Goal: Task Accomplishment & Management: Use online tool/utility

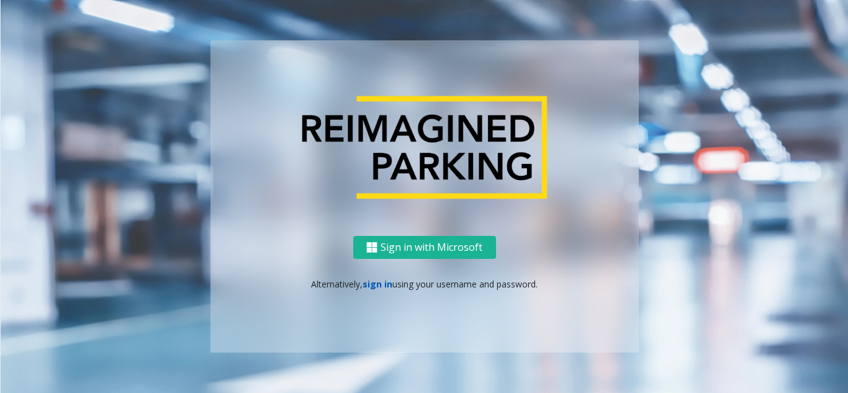
click at [368, 281] on link "sign in" at bounding box center [378, 284] width 30 height 12
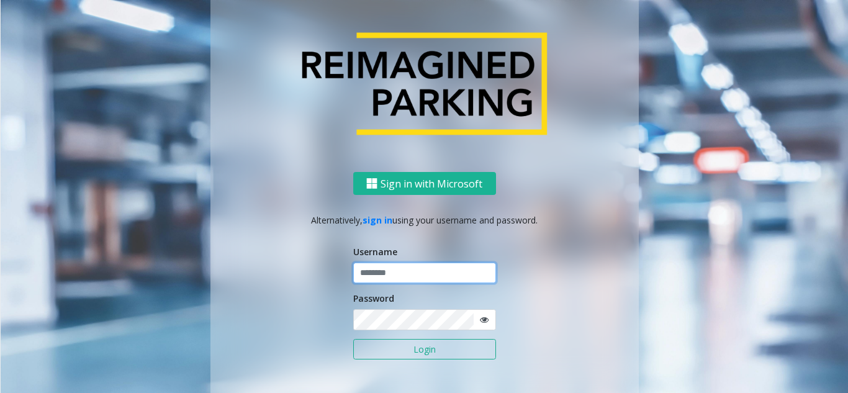
click at [417, 276] on input "text" at bounding box center [424, 273] width 143 height 21
type input "*******"
click at [353, 339] on button "Login" at bounding box center [424, 349] width 143 height 21
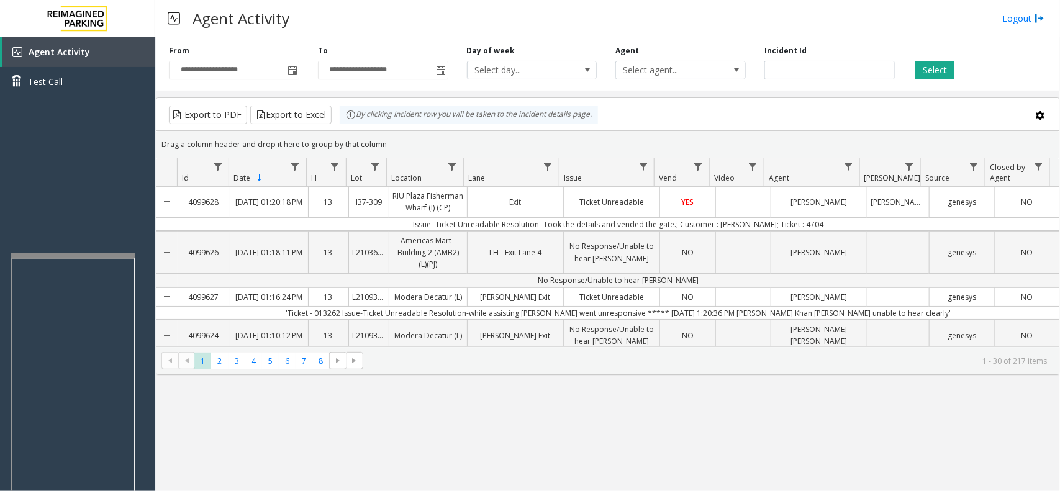
click at [79, 255] on div at bounding box center [73, 255] width 124 height 5
click at [68, 230] on div at bounding box center [71, 229] width 124 height 5
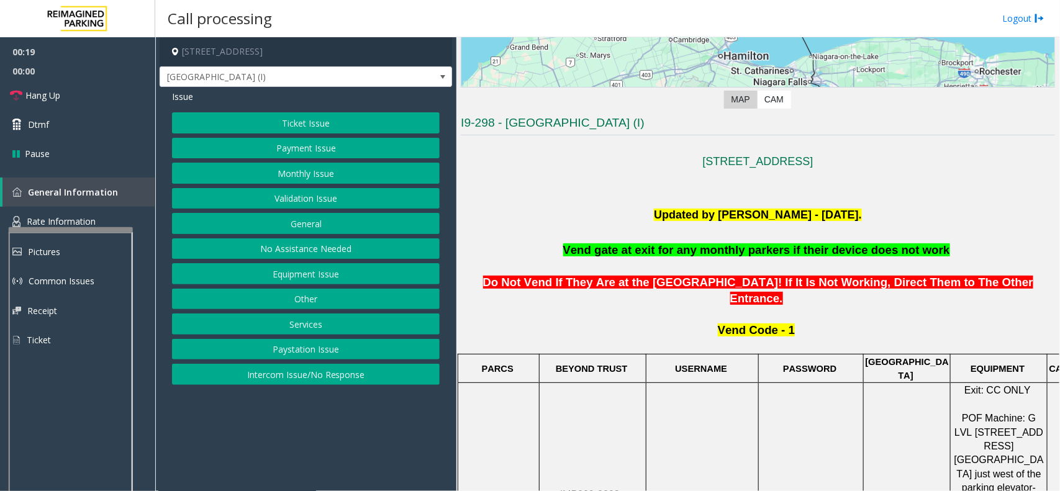
scroll to position [233, 0]
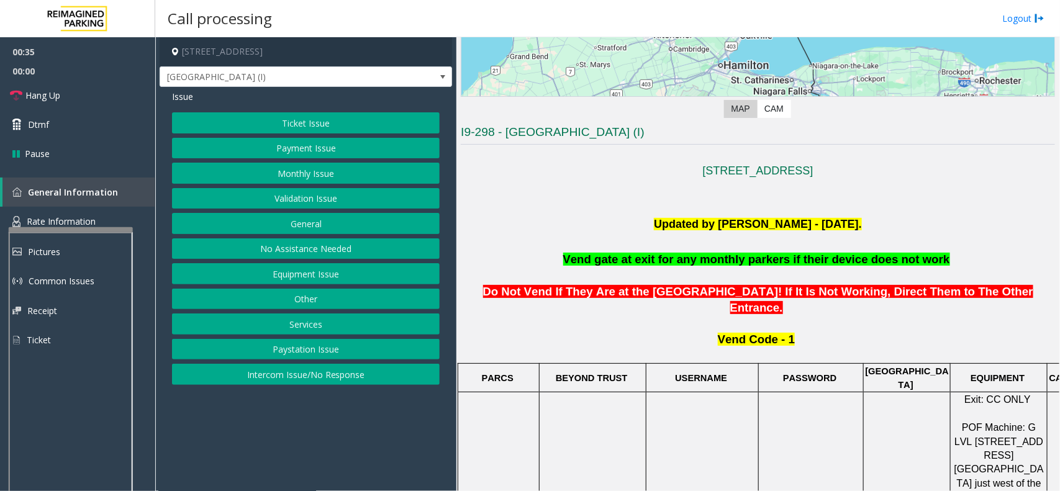
click at [354, 173] on button "Monthly Issue" at bounding box center [306, 173] width 268 height 21
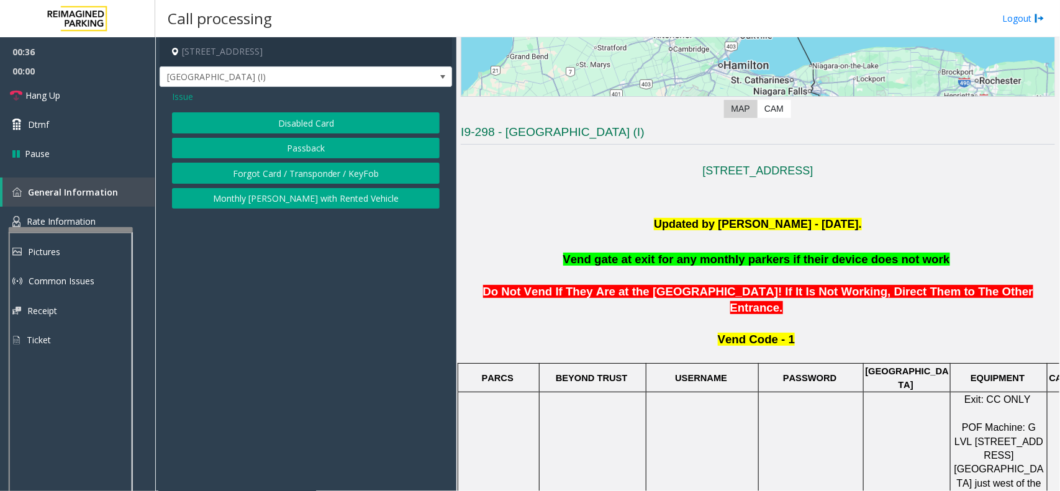
click at [330, 124] on button "Disabled Card" at bounding box center [306, 122] width 268 height 21
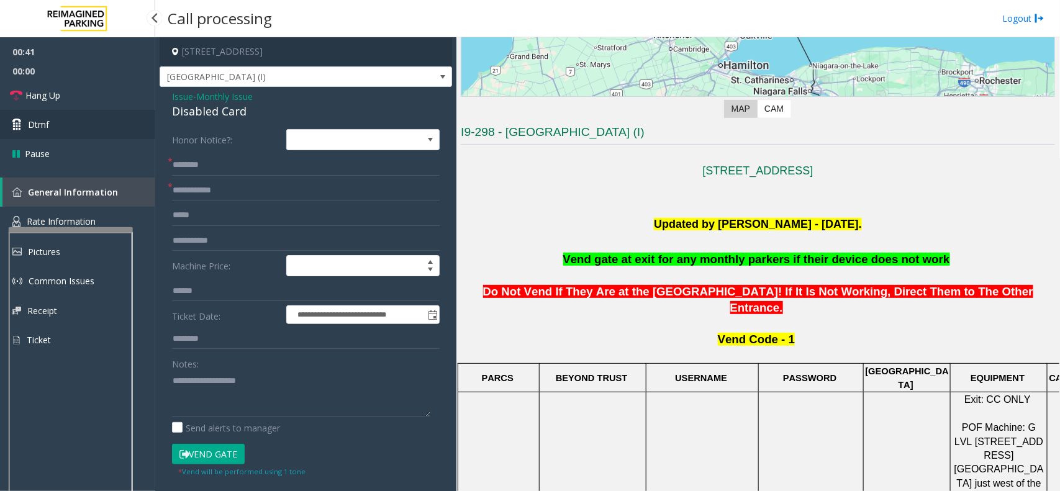
click at [122, 130] on link "Dtmf" at bounding box center [77, 124] width 155 height 29
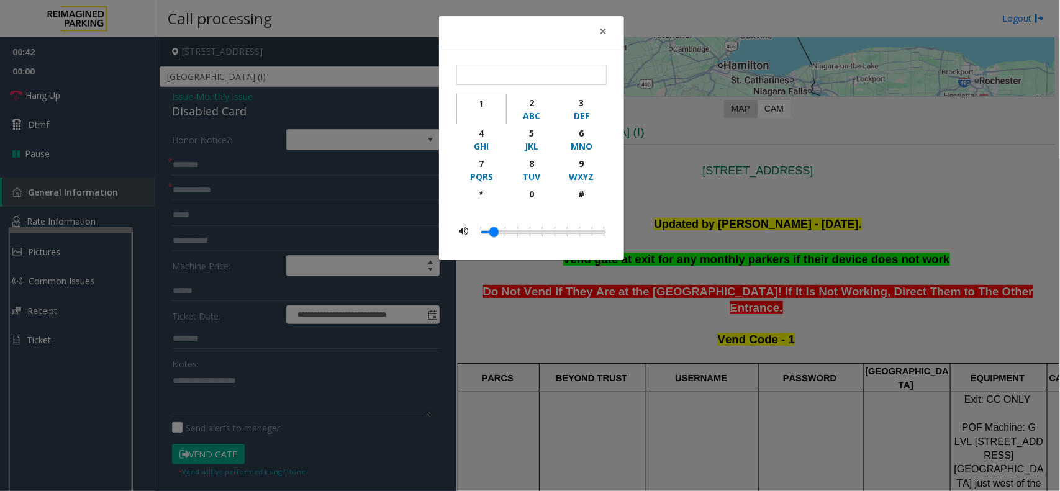
click at [486, 111] on div "button" at bounding box center [481, 116] width 34 height 12
type input "*"
click at [606, 31] on span "×" at bounding box center [602, 30] width 7 height 17
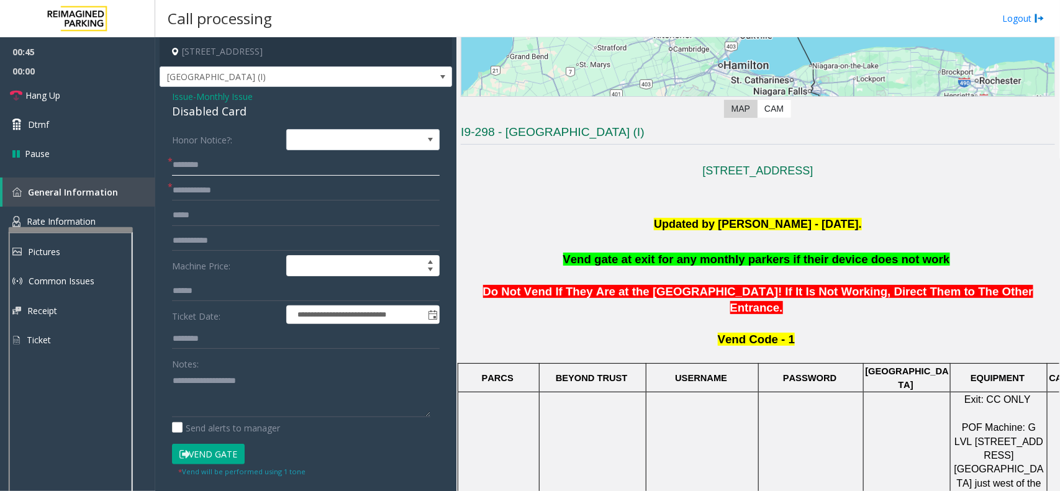
click at [281, 173] on input "text" at bounding box center [306, 165] width 268 height 21
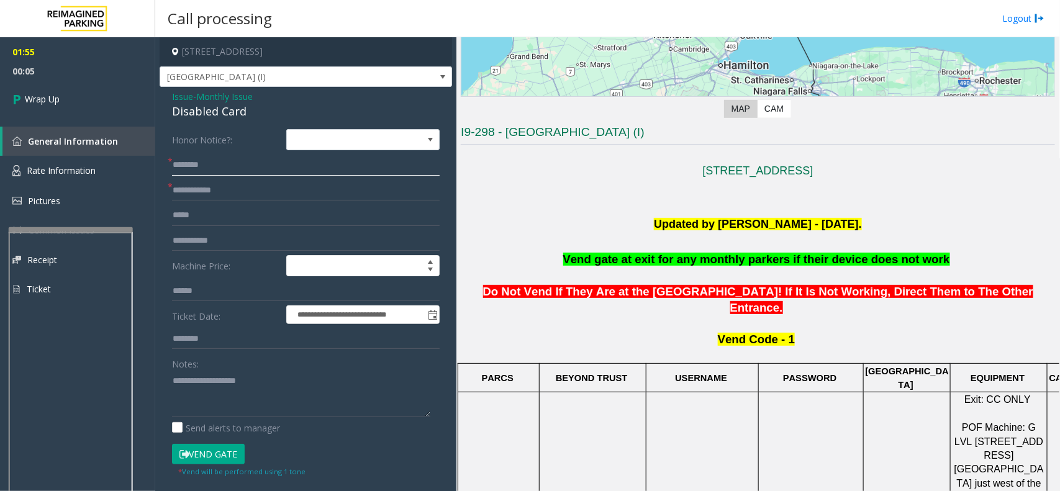
click at [221, 163] on input "text" at bounding box center [306, 165] width 268 height 21
click at [210, 166] on input "text" at bounding box center [306, 165] width 268 height 21
type input "*****"
click at [209, 186] on input "text" at bounding box center [306, 190] width 268 height 21
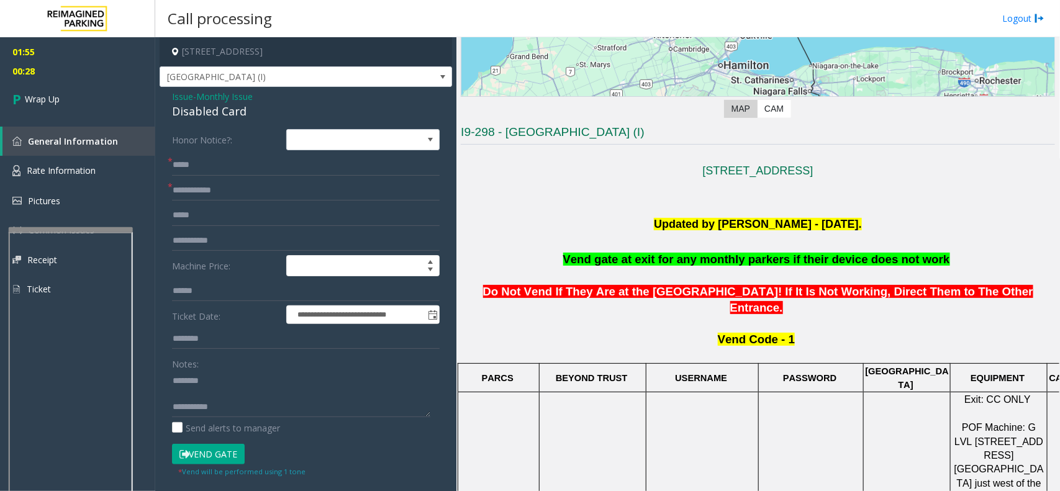
click at [212, 107] on div "Disabled Card" at bounding box center [306, 111] width 268 height 17
click at [248, 392] on textarea at bounding box center [301, 394] width 258 height 47
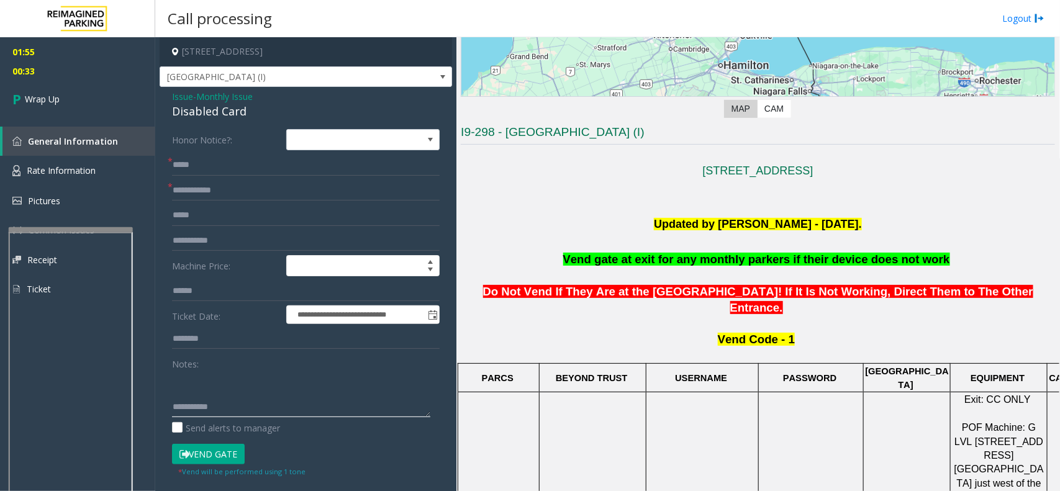
click at [245, 392] on textarea at bounding box center [301, 394] width 258 height 47
click at [264, 392] on textarea at bounding box center [301, 394] width 258 height 47
drag, startPoint x: 264, startPoint y: 411, endPoint x: 244, endPoint y: 390, distance: 29.4
click at [244, 390] on textarea at bounding box center [301, 394] width 258 height 47
click at [368, 392] on textarea at bounding box center [301, 394] width 258 height 47
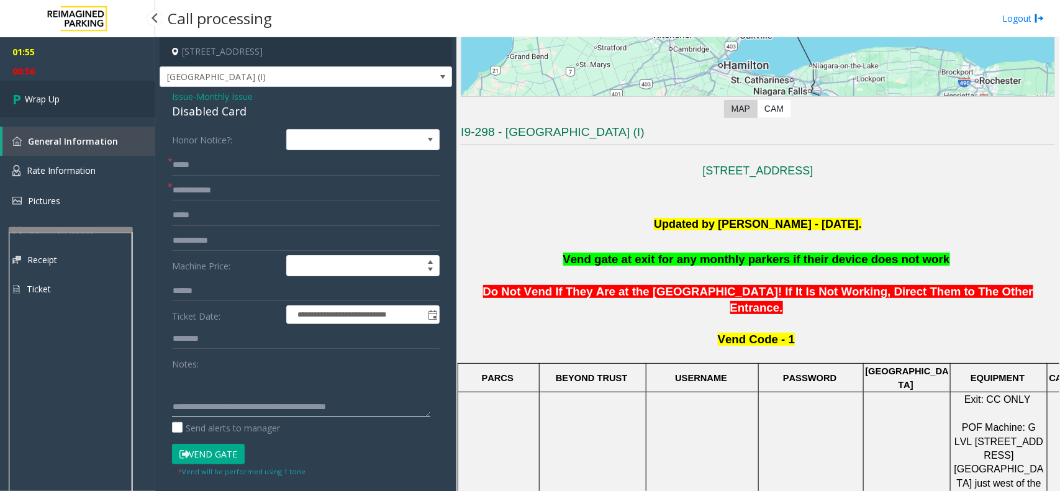
type textarea "**********"
click at [20, 101] on icon at bounding box center [18, 99] width 12 height 20
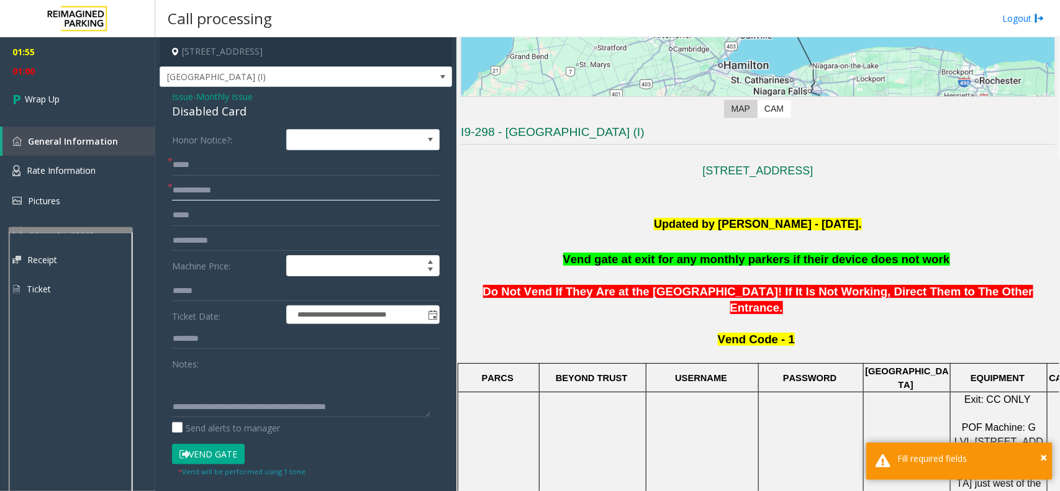
click at [212, 189] on input "text" at bounding box center [306, 190] width 268 height 21
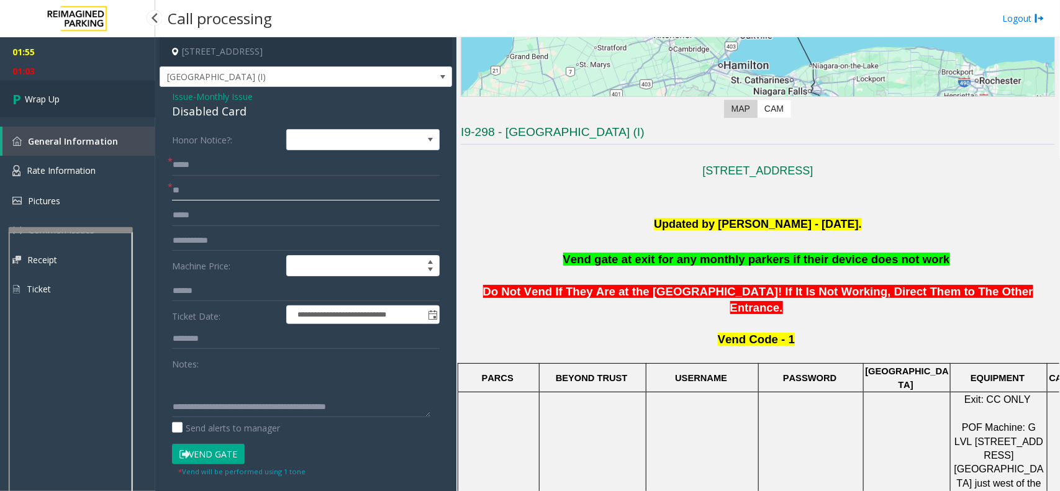
type input "**"
click at [60, 93] on link "Wrap Up" at bounding box center [77, 99] width 155 height 37
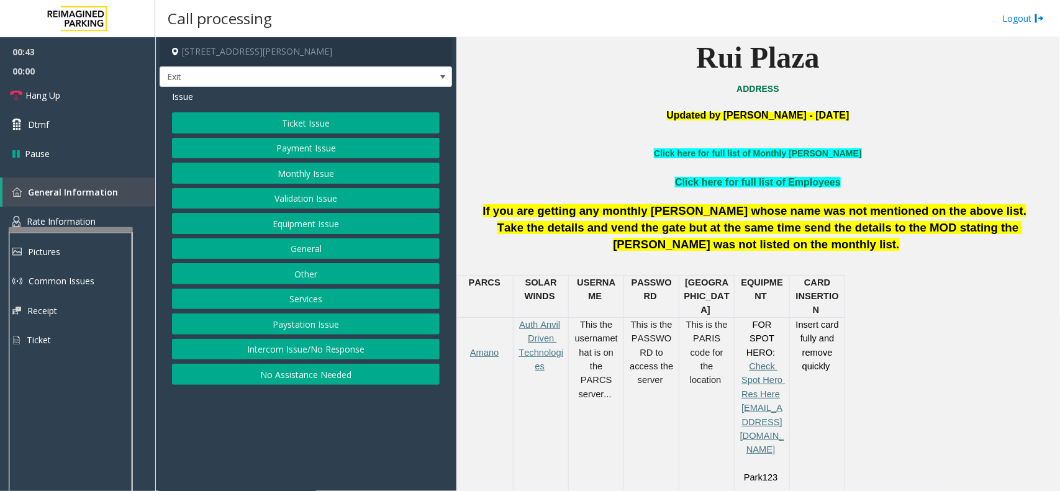
scroll to position [296, 0]
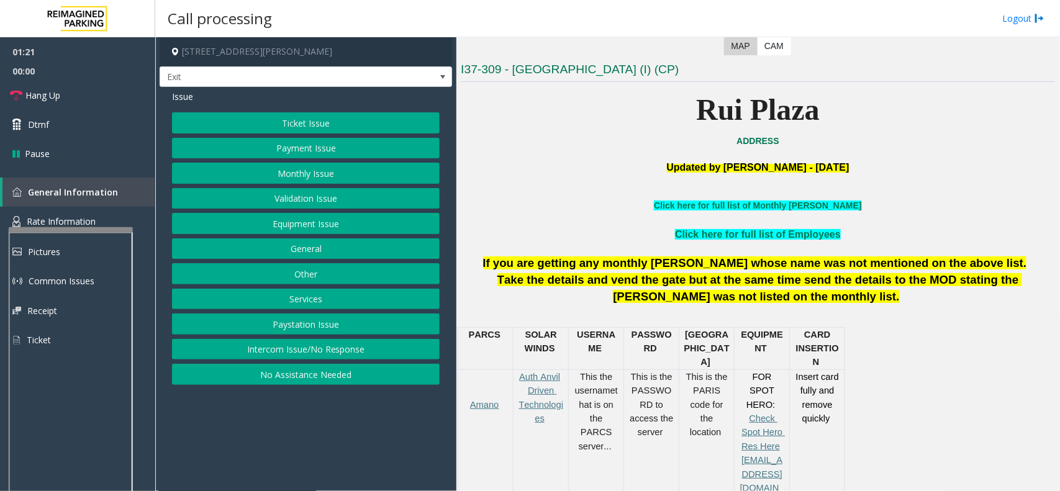
click at [338, 296] on button "Services" at bounding box center [306, 299] width 268 height 21
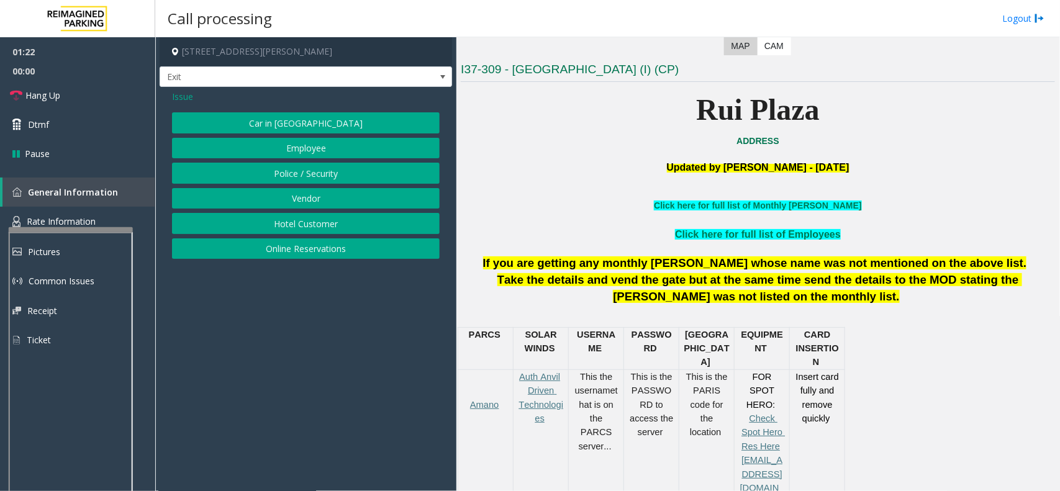
click at [314, 224] on button "Hotel Customer" at bounding box center [306, 223] width 268 height 21
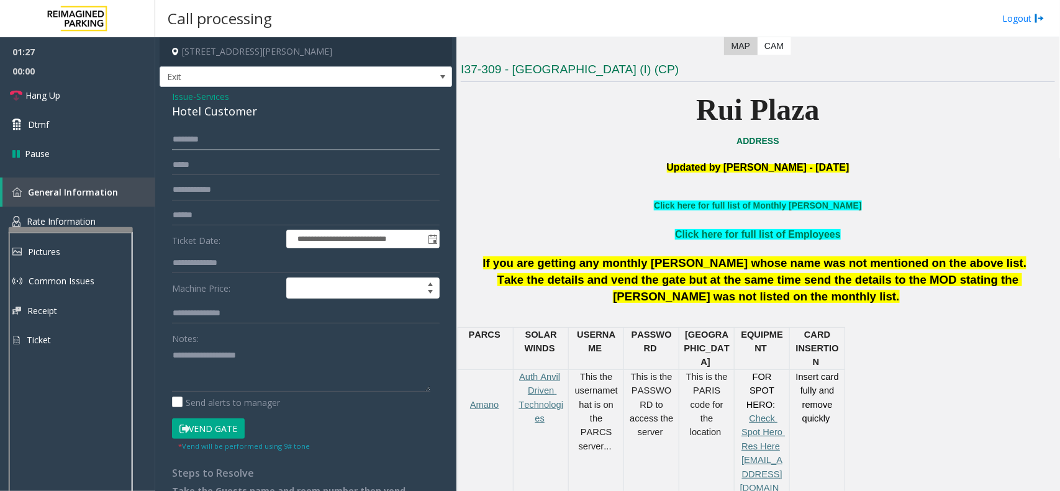
click at [209, 134] on input "text" at bounding box center [306, 139] width 268 height 21
click at [224, 392] on button "Vend Gate" at bounding box center [208, 428] width 73 height 21
click at [43, 100] on span "Hang Up" at bounding box center [42, 95] width 35 height 13
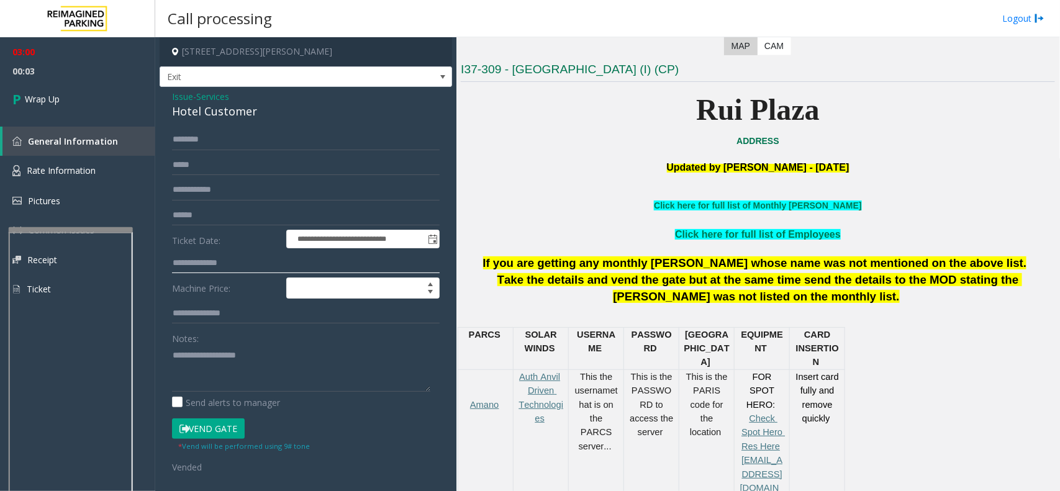
click at [217, 256] on input "text" at bounding box center [306, 263] width 268 height 21
type input "****"
click at [200, 357] on textarea at bounding box center [301, 368] width 258 height 47
click at [267, 362] on textarea at bounding box center [301, 368] width 258 height 47
paste textarea "**********"
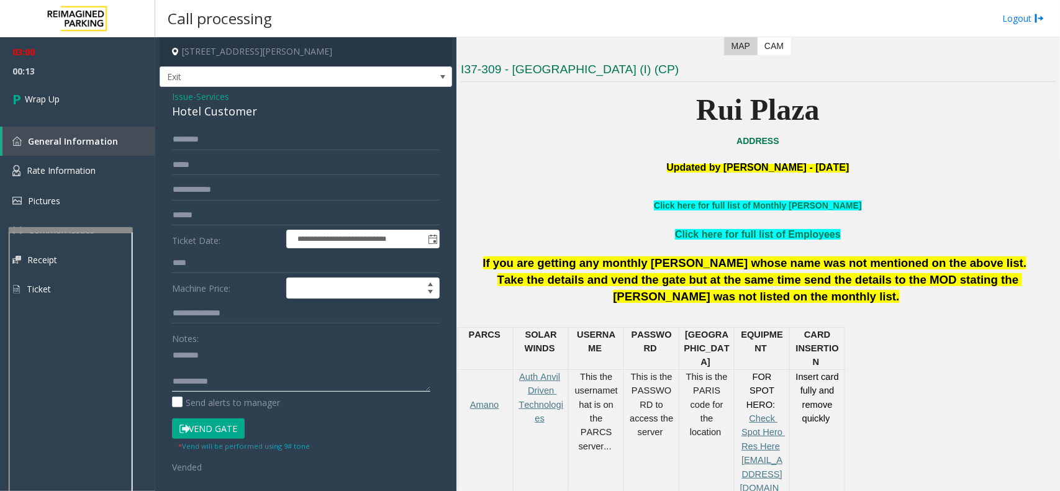
click at [211, 353] on textarea at bounding box center [301, 368] width 258 height 47
drag, startPoint x: 168, startPoint y: 101, endPoint x: 233, endPoint y: 119, distance: 67.6
click at [233, 119] on div "**********" at bounding box center [306, 322] width 292 height 470
click at [272, 126] on div "**********" at bounding box center [306, 322] width 292 height 470
drag, startPoint x: 261, startPoint y: 103, endPoint x: 169, endPoint y: 112, distance: 92.3
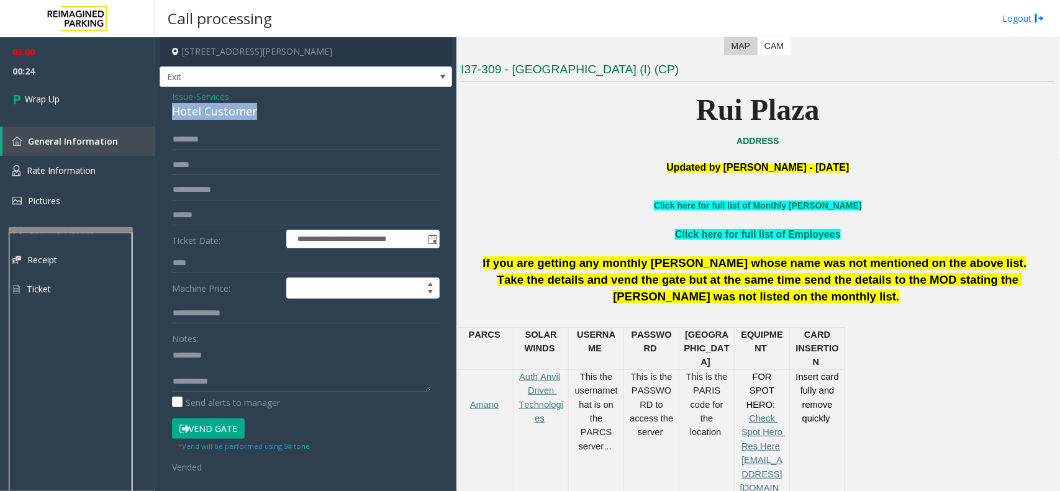
click at [169, 112] on div "**********" at bounding box center [306, 322] width 292 height 470
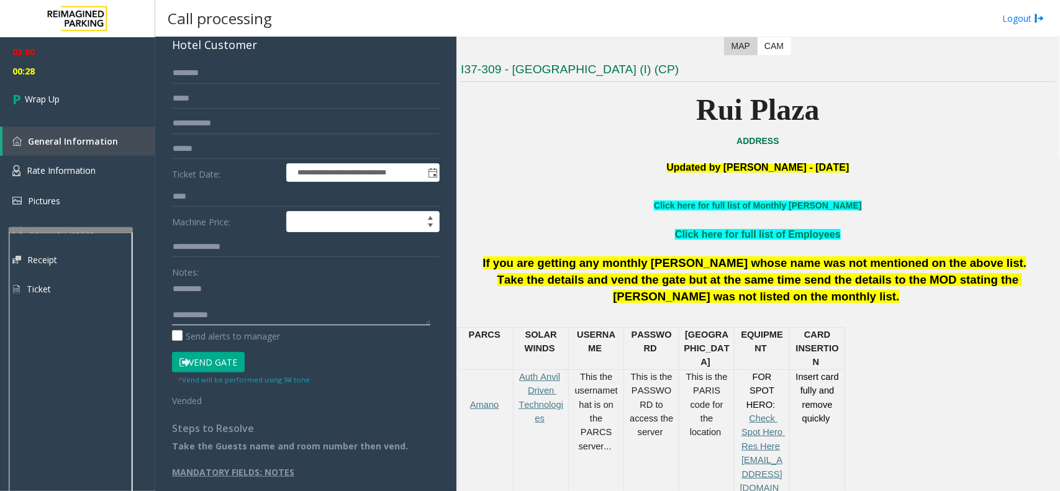
click at [214, 289] on textarea at bounding box center [301, 302] width 258 height 47
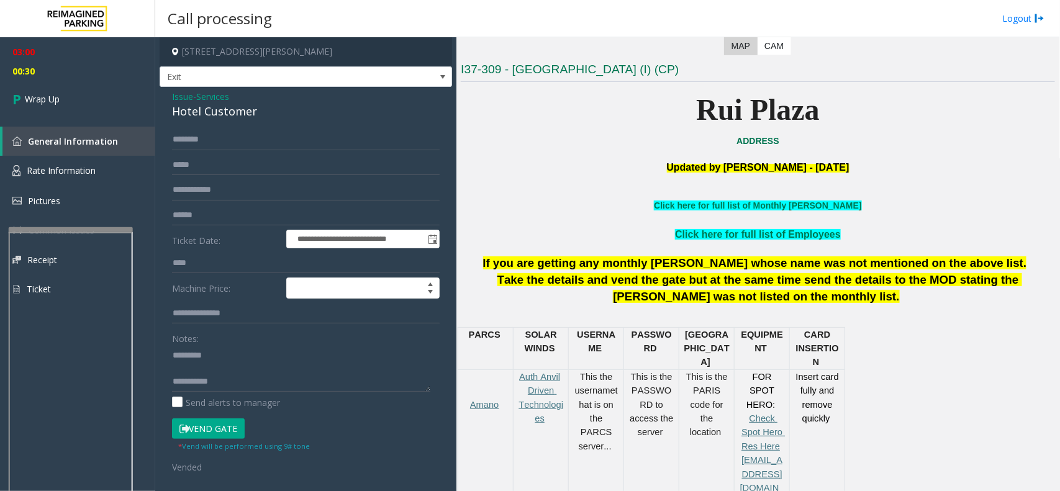
click at [190, 103] on div "Hotel Customer" at bounding box center [306, 111] width 268 height 17
click at [190, 107] on div "Hotel Customer" at bounding box center [306, 111] width 268 height 17
click at [193, 113] on div "Hotel Customer" at bounding box center [306, 111] width 268 height 17
click at [196, 116] on div "Hotel Customer" at bounding box center [306, 111] width 268 height 17
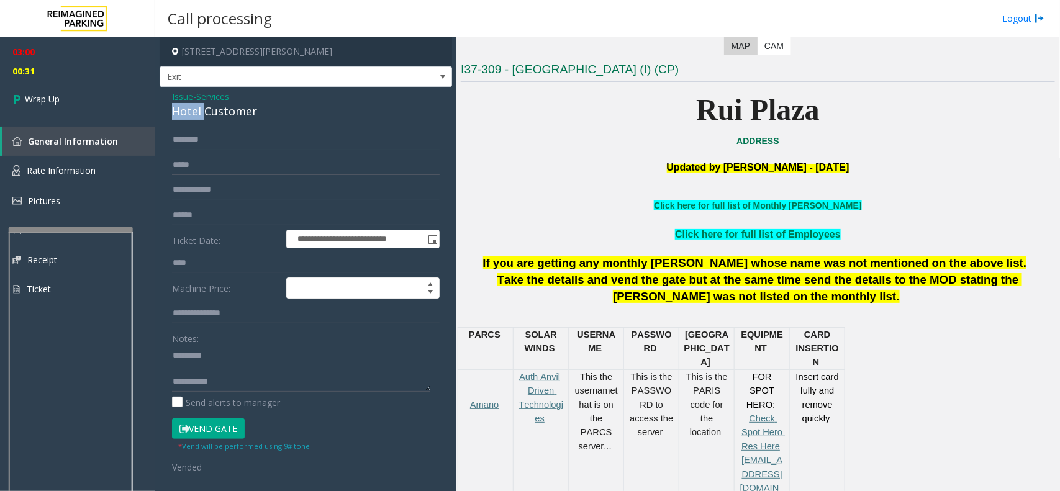
click at [196, 116] on div "Hotel Customer" at bounding box center [306, 111] width 268 height 17
click at [169, 379] on div "**********" at bounding box center [306, 336] width 286 height 415
click at [230, 381] on textarea at bounding box center [301, 368] width 258 height 47
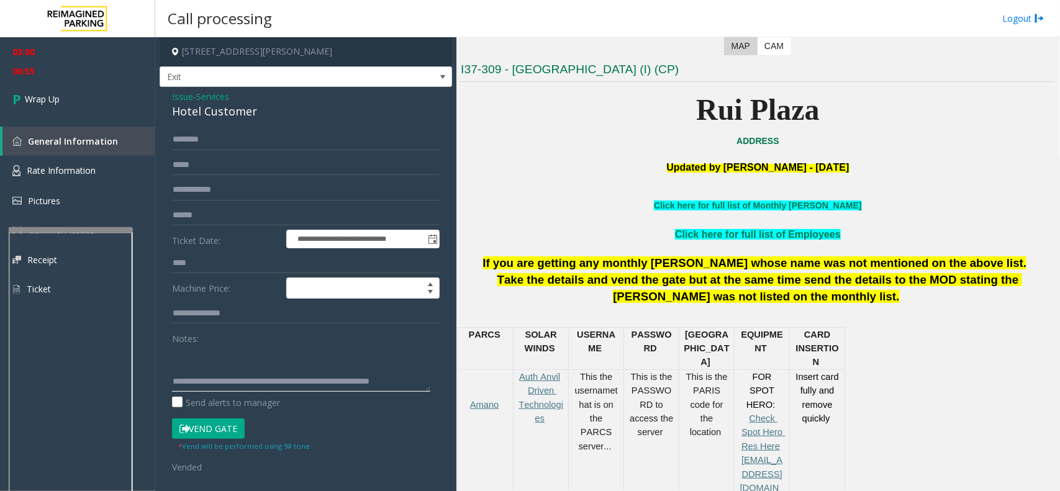
scroll to position [22, 0]
click at [355, 384] on textarea at bounding box center [301, 368] width 258 height 47
click at [255, 390] on textarea at bounding box center [301, 368] width 258 height 47
click at [402, 374] on textarea at bounding box center [301, 368] width 258 height 47
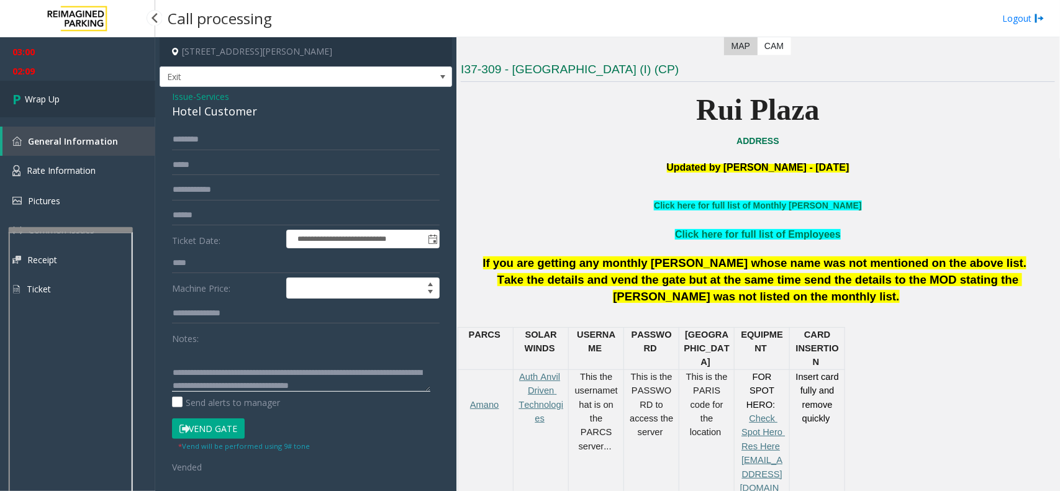
type textarea "**********"
click at [45, 97] on span "Wrap Up" at bounding box center [42, 98] width 35 height 13
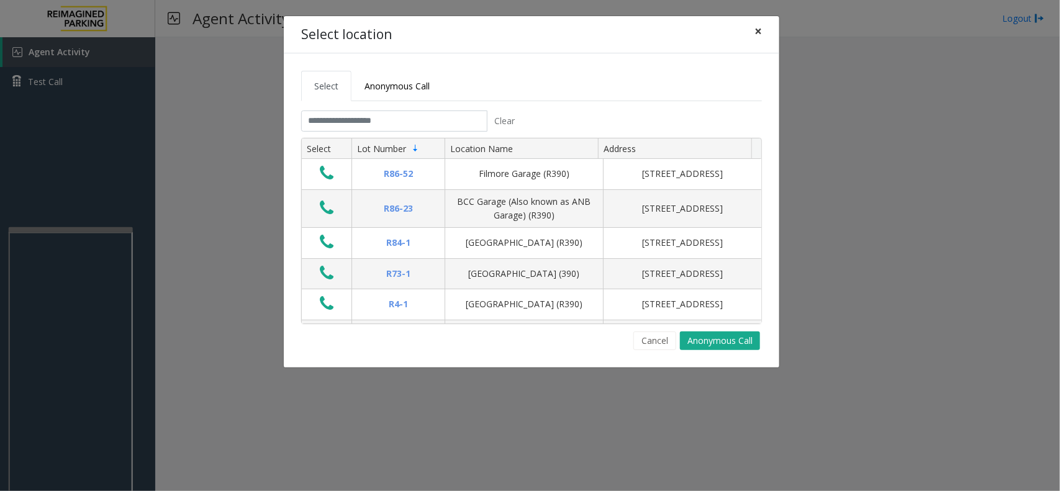
click at [759, 32] on span "×" at bounding box center [757, 30] width 7 height 17
